Goal: Check status: Check status

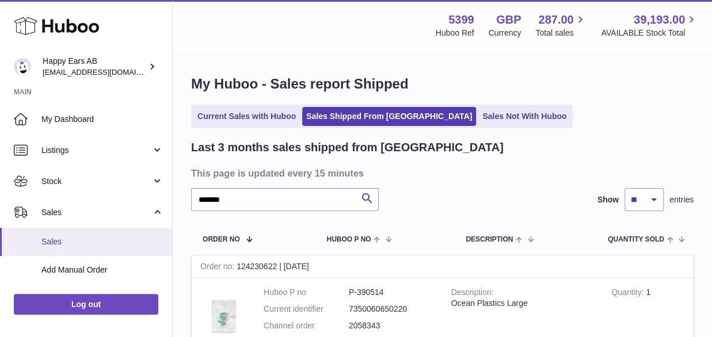
click at [48, 239] on span "Sales" at bounding box center [102, 242] width 122 height 11
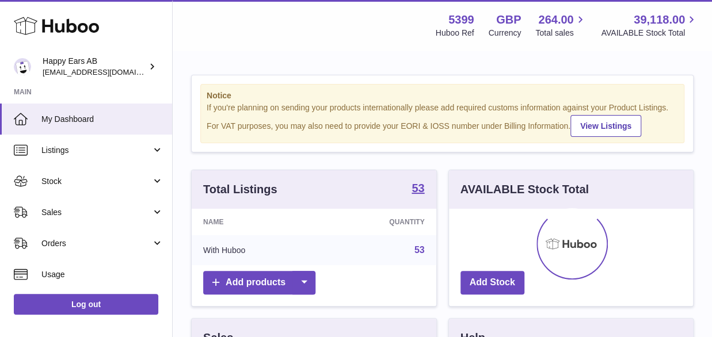
scroll to position [180, 244]
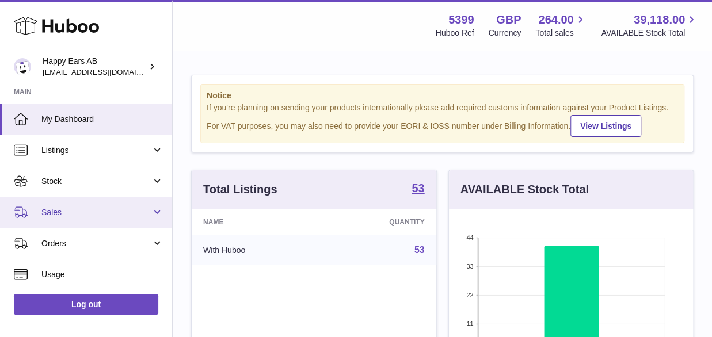
click at [67, 210] on span "Sales" at bounding box center [96, 212] width 110 height 11
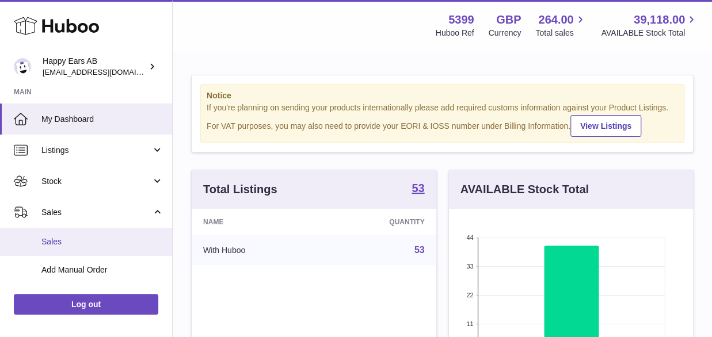
click at [61, 239] on span "Sales" at bounding box center [102, 242] width 122 height 11
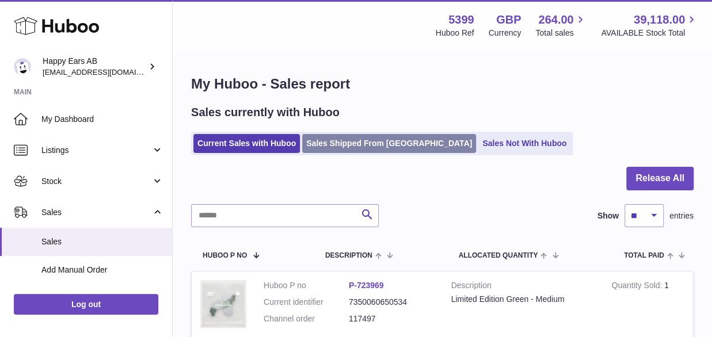
click at [320, 139] on link "Sales Shipped From [GEOGRAPHIC_DATA]" at bounding box center [389, 143] width 174 height 19
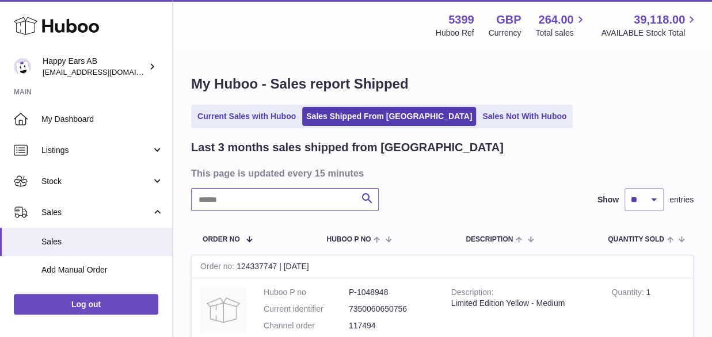
click at [242, 199] on input "text" at bounding box center [285, 199] width 188 height 23
paste input "*******"
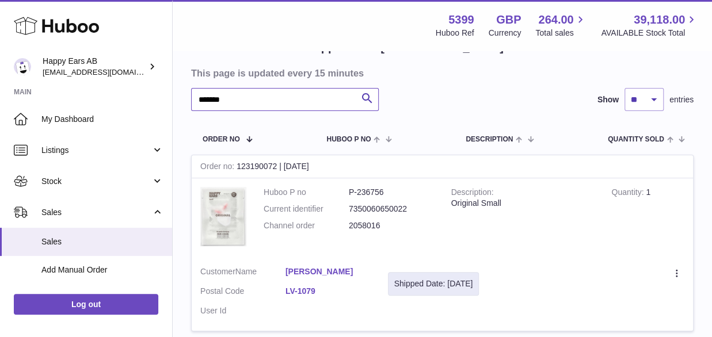
scroll to position [198, 0]
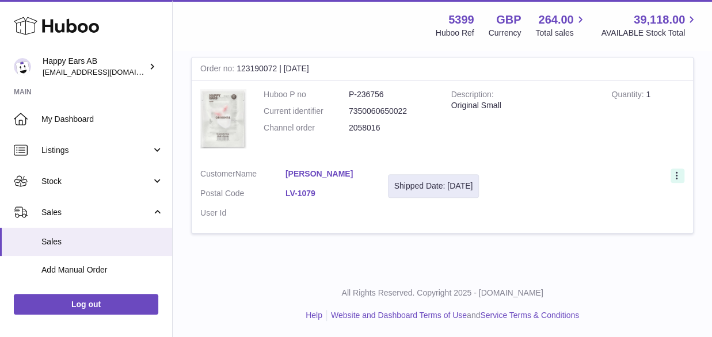
type input "*******"
click at [679, 178] on icon at bounding box center [677, 177] width 13 height 12
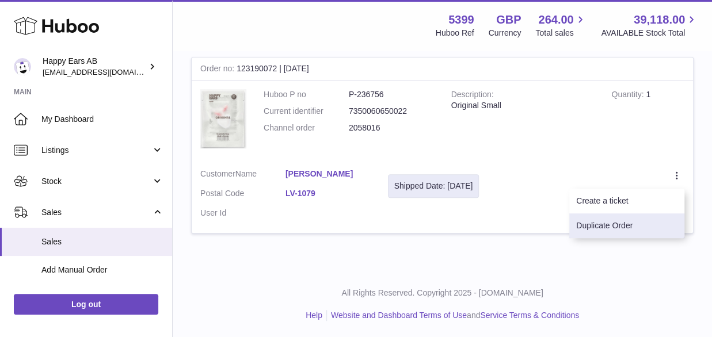
click at [623, 222] on li "Duplicate Order" at bounding box center [626, 226] width 115 height 25
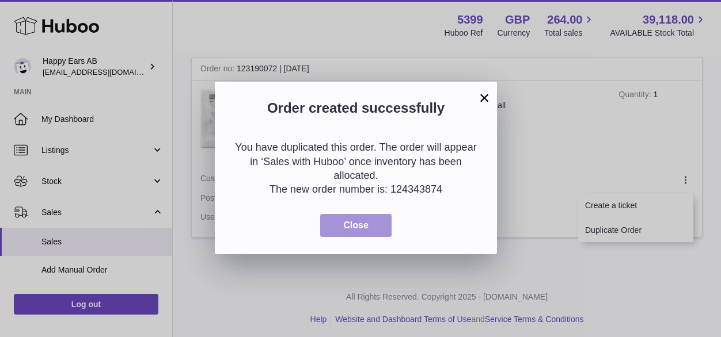
click at [354, 226] on span "Close" at bounding box center [355, 225] width 25 height 10
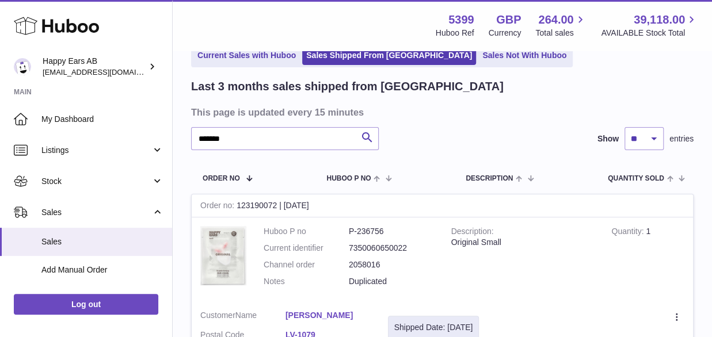
scroll to position [0, 0]
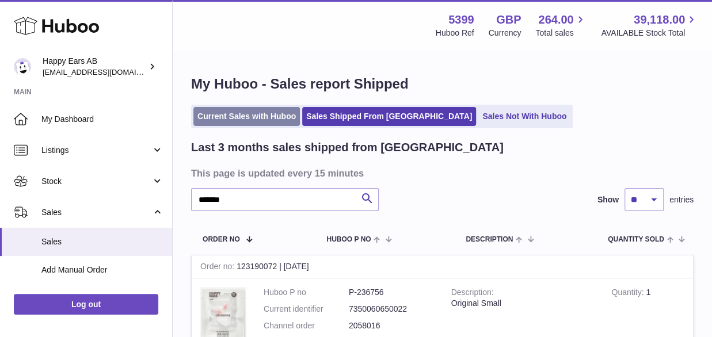
click at [234, 120] on link "Current Sales with Huboo" at bounding box center [246, 116] width 106 height 19
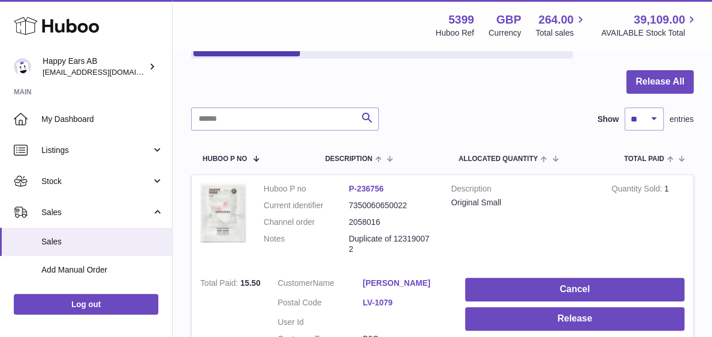
scroll to position [115, 0]
